Goal: Information Seeking & Learning: Learn about a topic

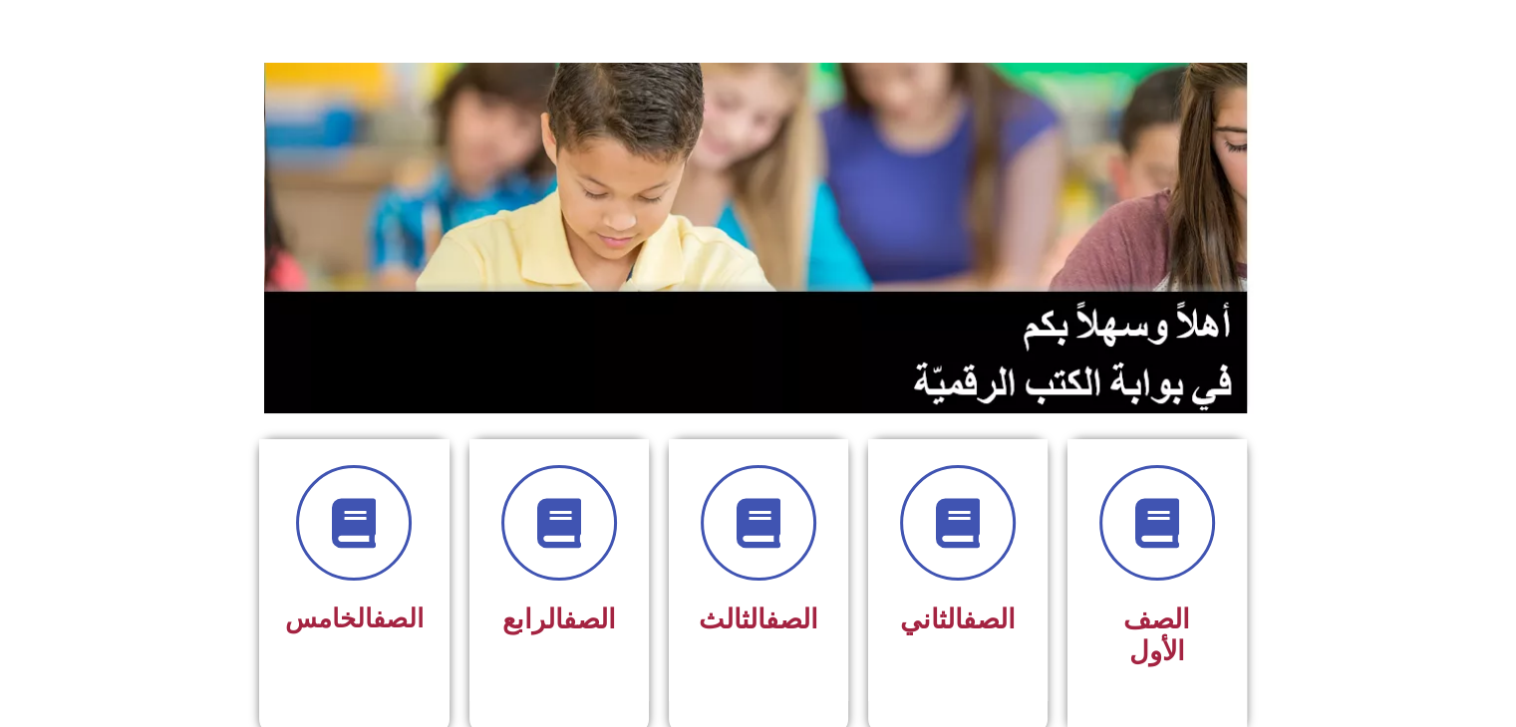
scroll to position [159, 0]
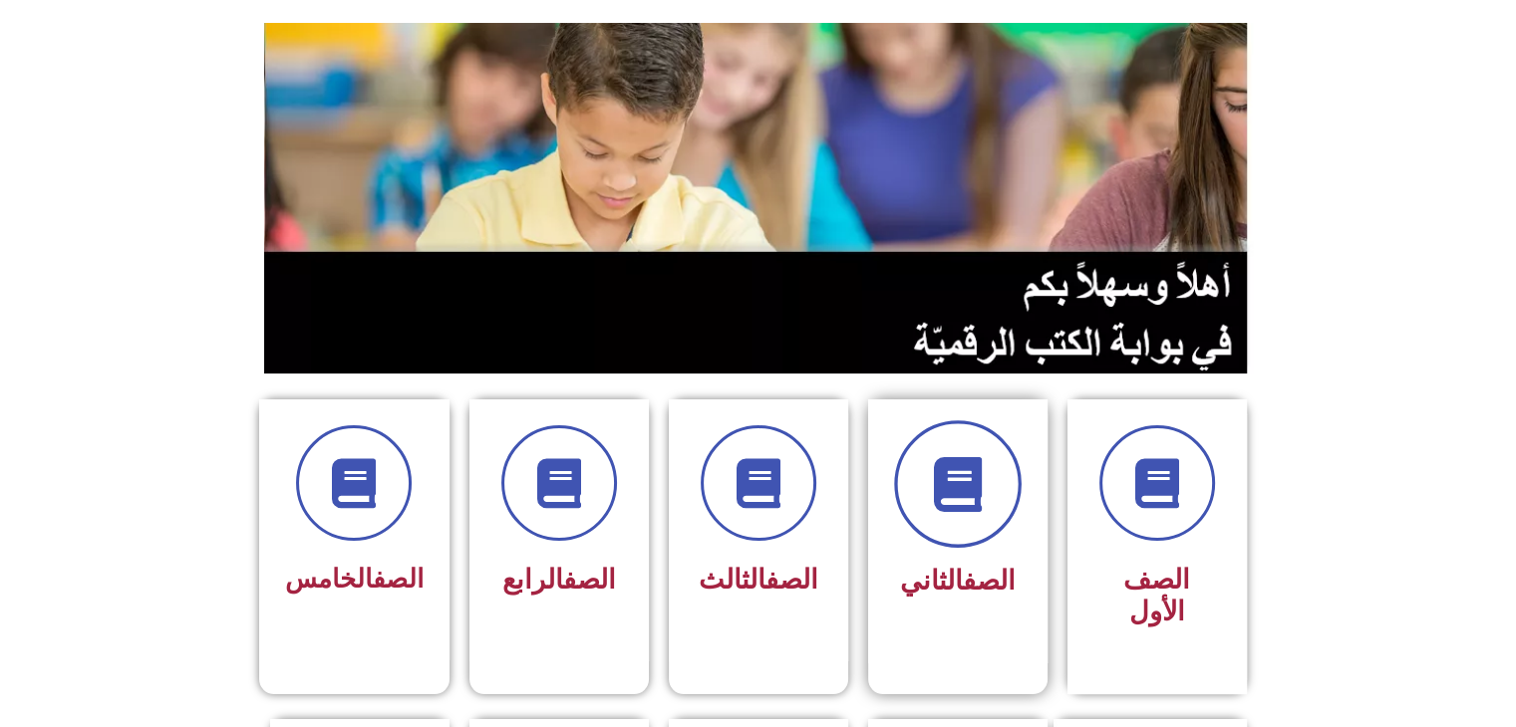
click at [958, 467] on icon at bounding box center [957, 484] width 55 height 55
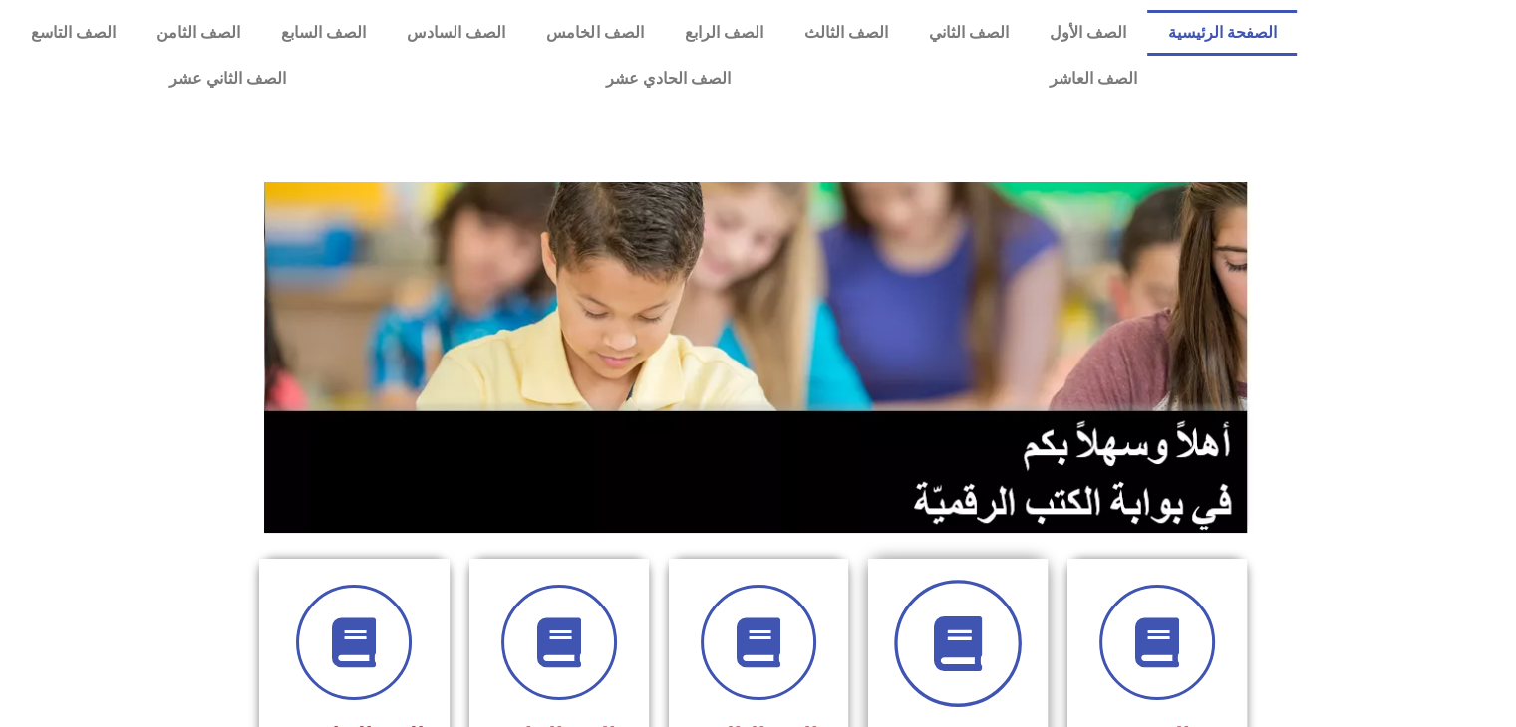
click at [995, 650] on span at bounding box center [958, 644] width 128 height 128
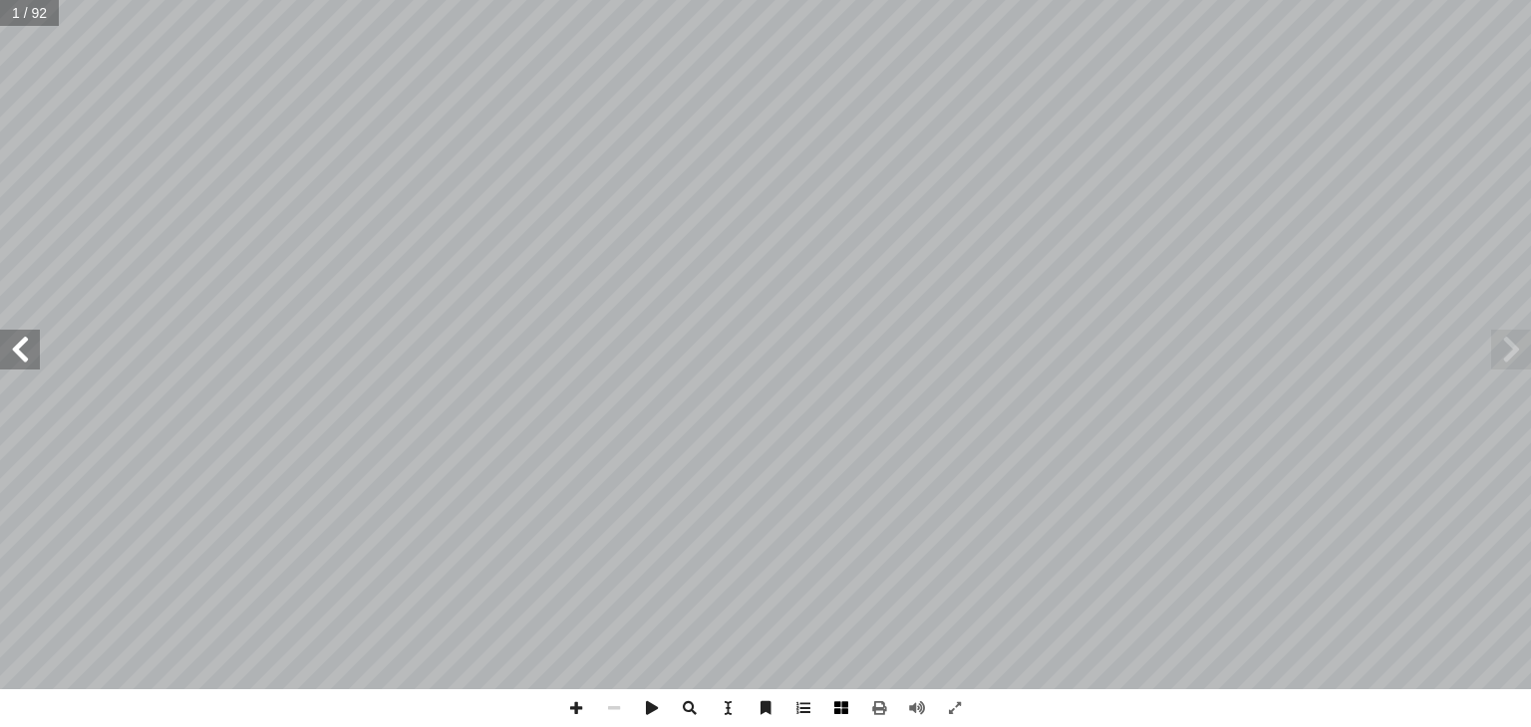
click at [845, 707] on span at bounding box center [841, 709] width 38 height 38
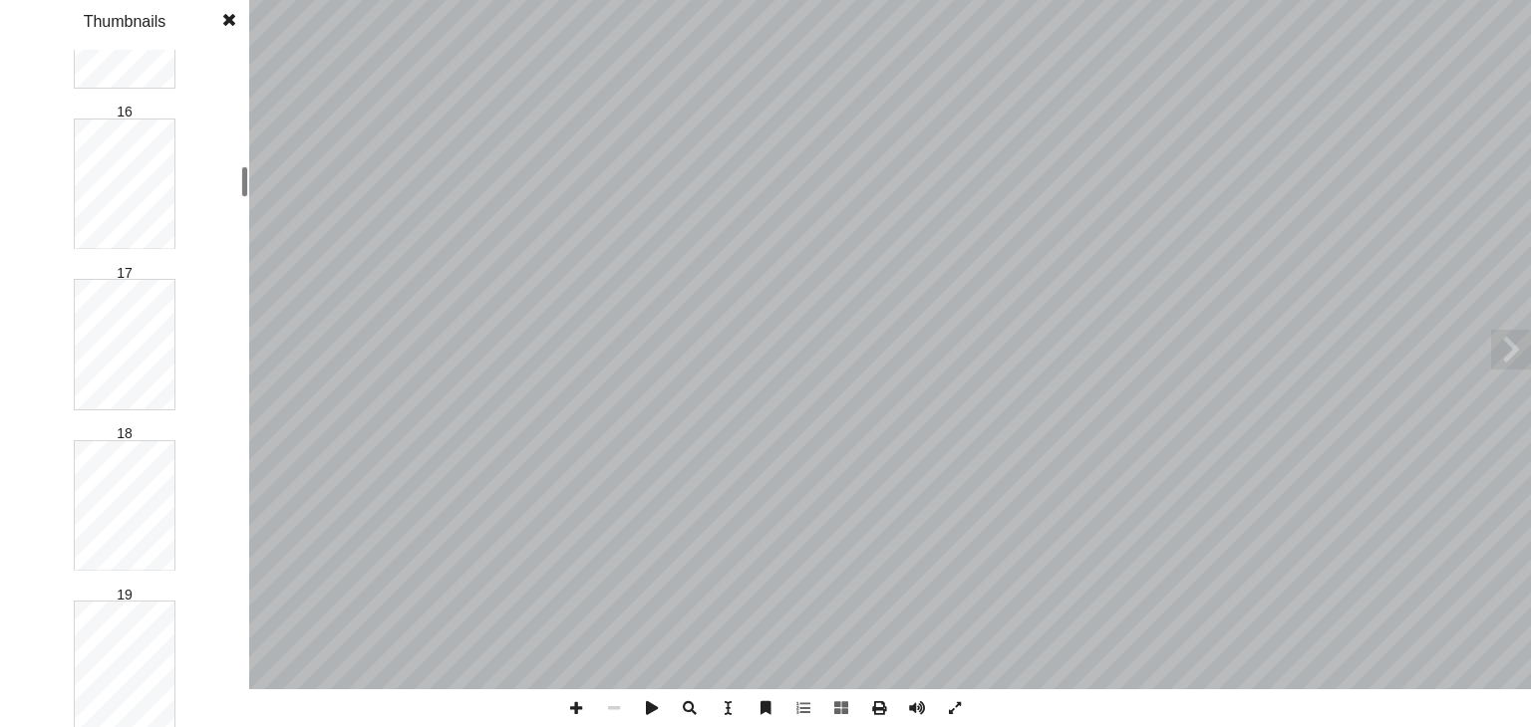
click at [243, 171] on div at bounding box center [244, 181] width 7 height 31
